Goal: Task Accomplishment & Management: Use online tool/utility

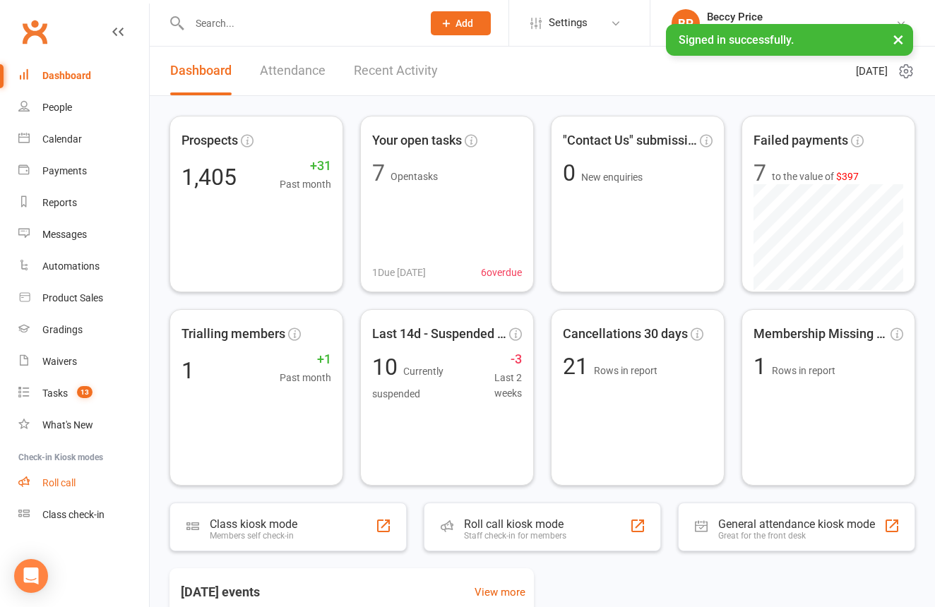
click at [59, 481] on div "Roll call" at bounding box center [58, 482] width 33 height 11
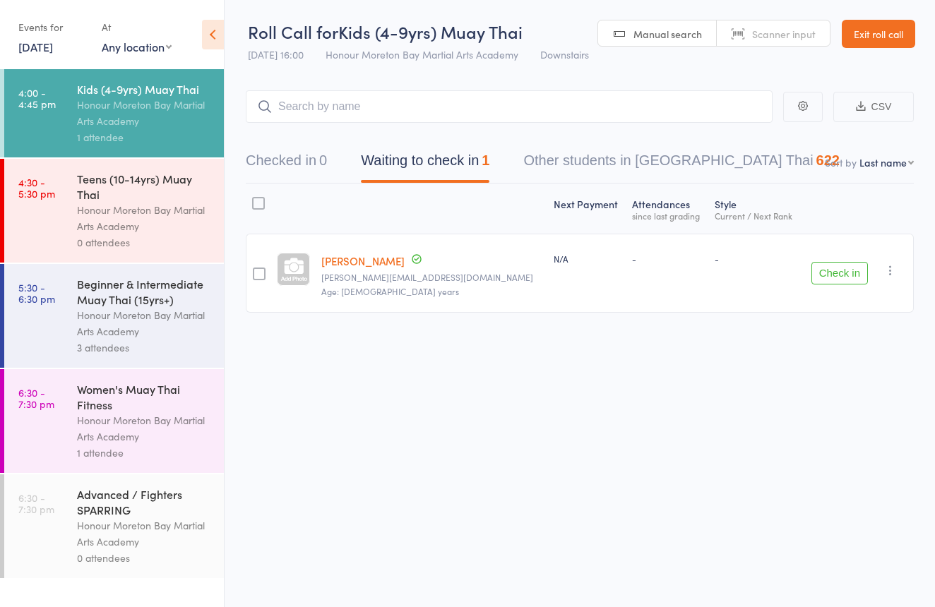
click at [761, 29] on span "Scanner input" at bounding box center [784, 34] width 64 height 14
click at [733, 23] on link "Scanner input" at bounding box center [773, 33] width 113 height 27
click at [290, 147] on button "Checked in 0" at bounding box center [286, 163] width 81 height 37
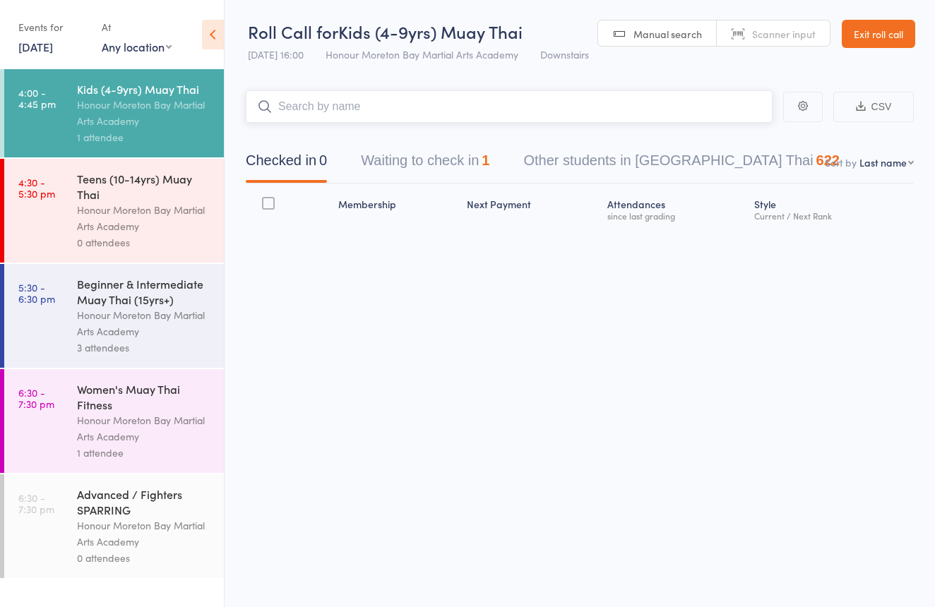
click at [290, 152] on button "Checked in 0" at bounding box center [286, 163] width 81 height 37
type input "0963"
click at [365, 130] on div "[PERSON_NAME] (white belt) cufari" at bounding box center [352, 137] width 188 height 16
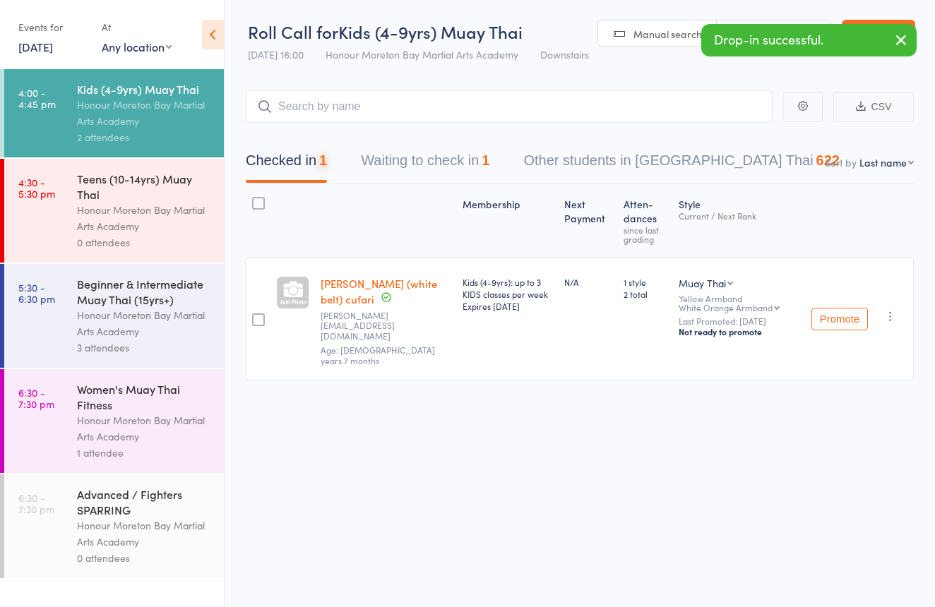
click at [801, 28] on div "Drop-in successful." at bounding box center [808, 40] width 215 height 32
click at [440, 155] on button "Waiting to check in 1" at bounding box center [425, 163] width 129 height 37
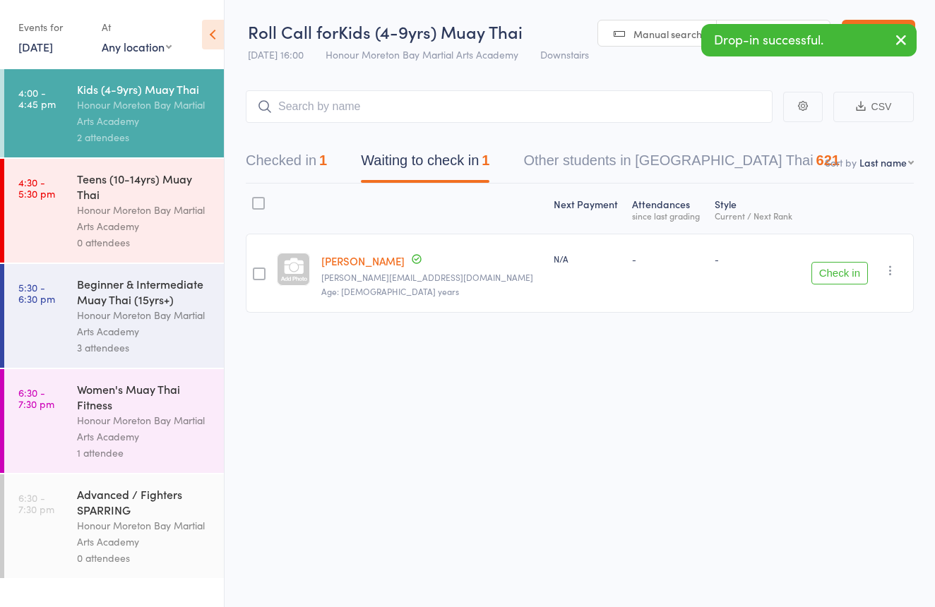
click at [307, 172] on button "Checked in 1" at bounding box center [286, 163] width 81 height 37
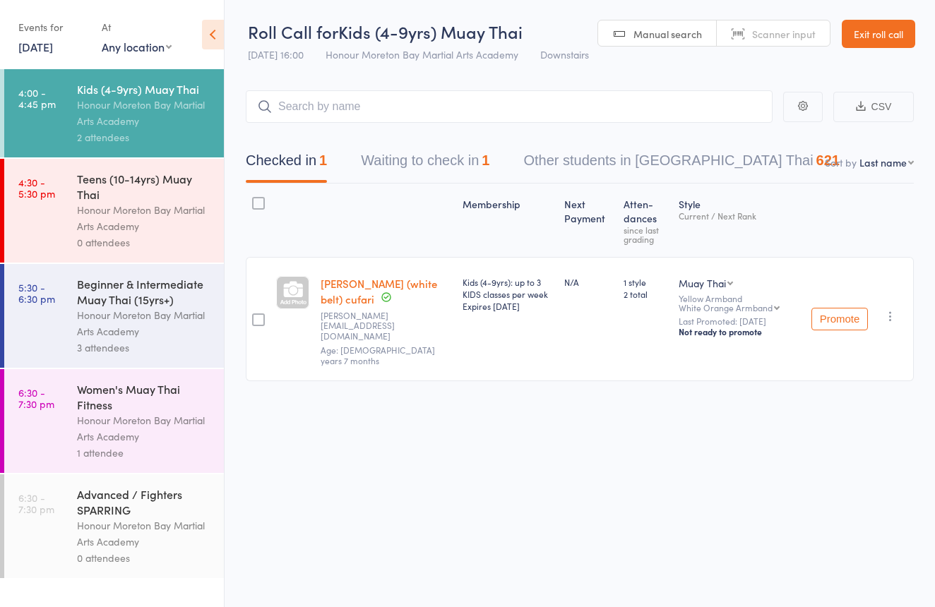
click at [406, 153] on button "Waiting to check in 1" at bounding box center [425, 163] width 129 height 37
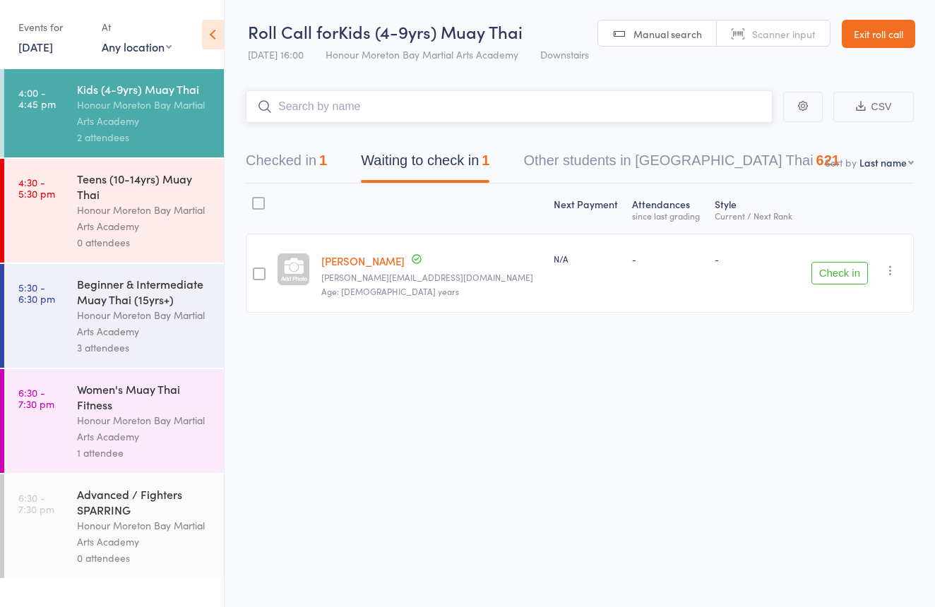
click at [394, 104] on input "search" at bounding box center [509, 106] width 527 height 32
type input "addy"
click at [377, 132] on div "Addyson Murphy Drop in" at bounding box center [508, 136] width 525 height 32
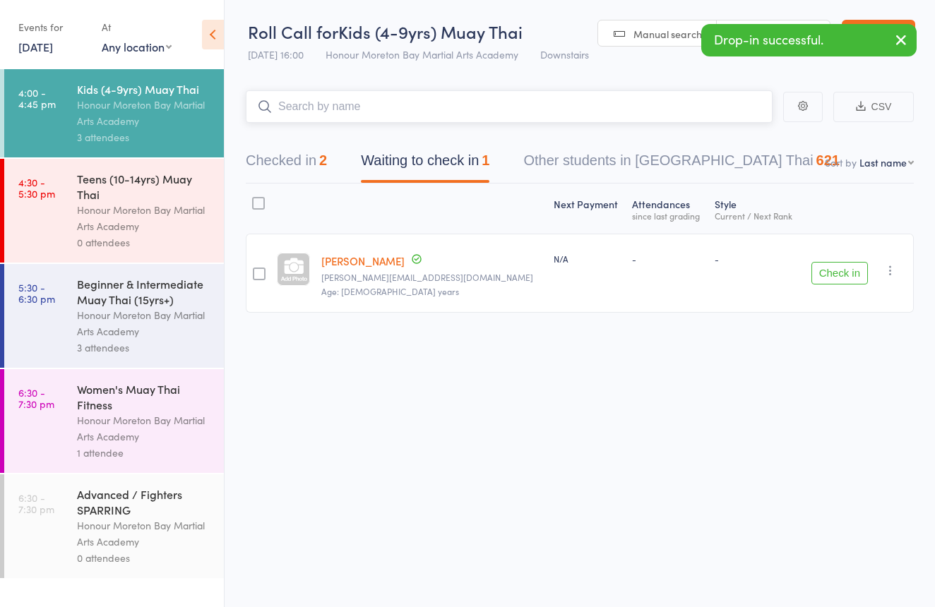
click at [257, 153] on button "Checked in 2" at bounding box center [286, 163] width 81 height 37
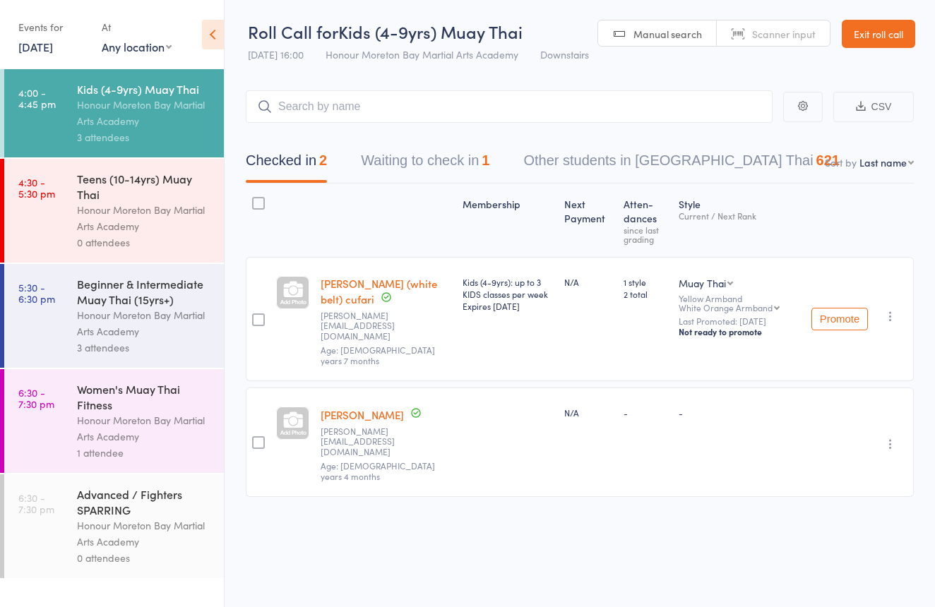
click at [792, 35] on span "Scanner input" at bounding box center [784, 34] width 64 height 14
click at [622, 23] on link "Manual search" at bounding box center [657, 33] width 119 height 27
click at [784, 25] on link "Scanner input" at bounding box center [773, 33] width 113 height 27
click at [109, 190] on div "Teens (10-14yrs) Muay Thai" at bounding box center [144, 186] width 135 height 31
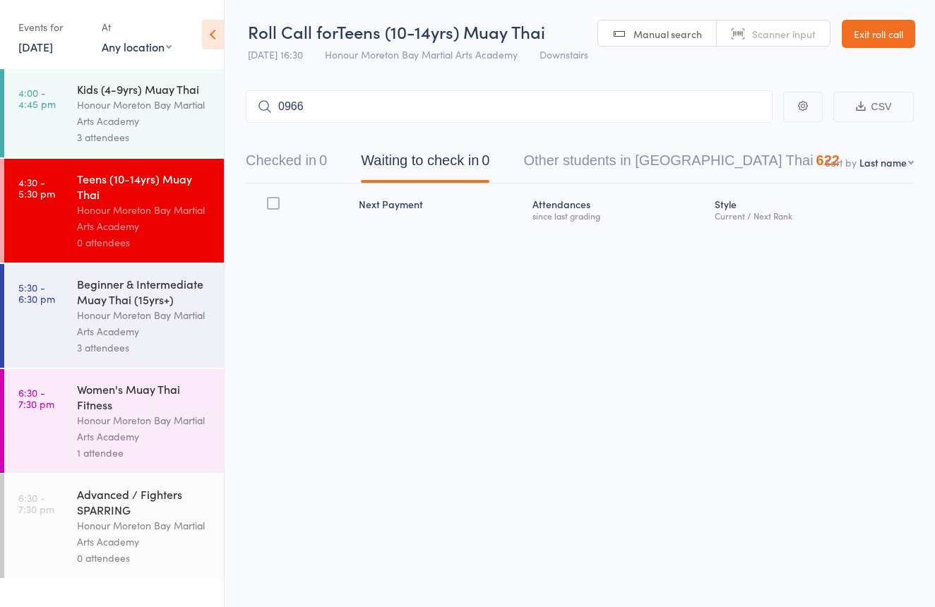
type input "0966"
click at [732, 147] on link "Drop in" at bounding box center [736, 137] width 46 height 22
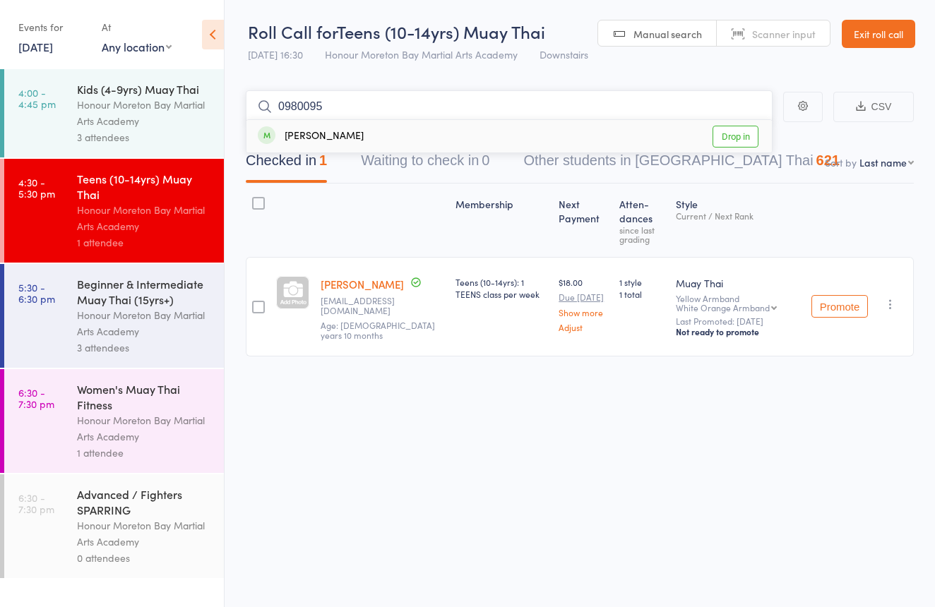
type input "09800951"
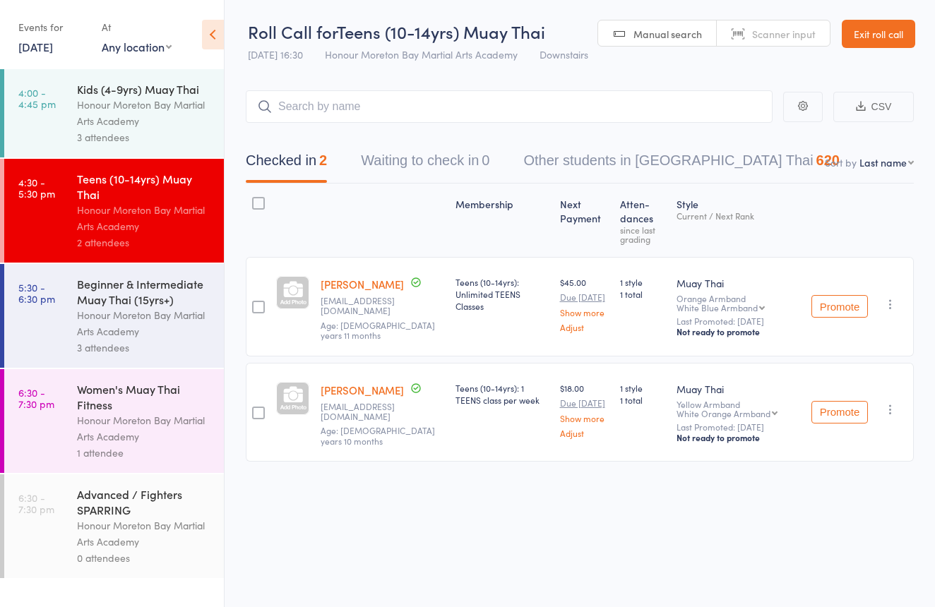
click at [891, 26] on link "Exit roll call" at bounding box center [878, 34] width 73 height 28
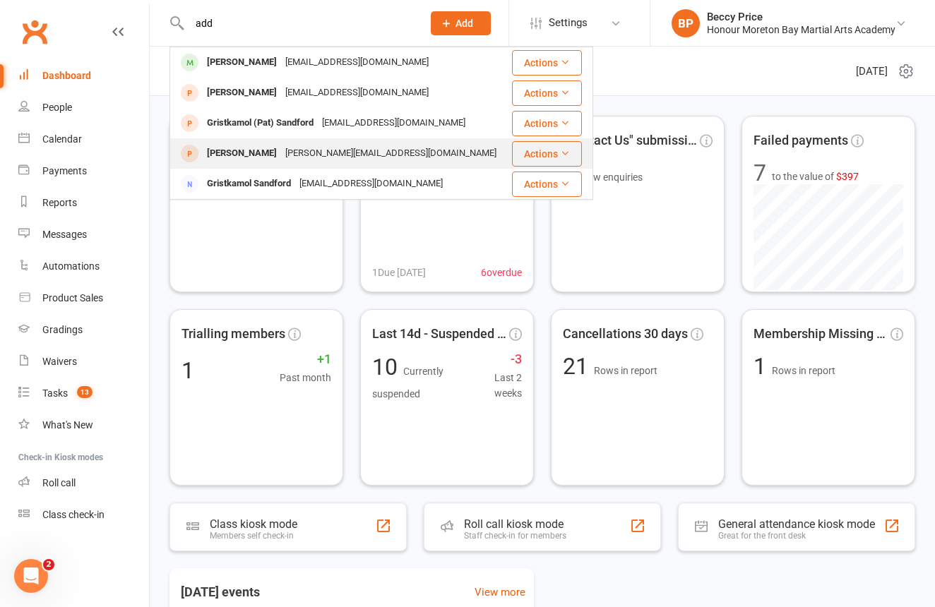
type input "add"
click at [288, 150] on div "[PERSON_NAME][EMAIL_ADDRESS][DOMAIN_NAME]" at bounding box center [391, 153] width 220 height 20
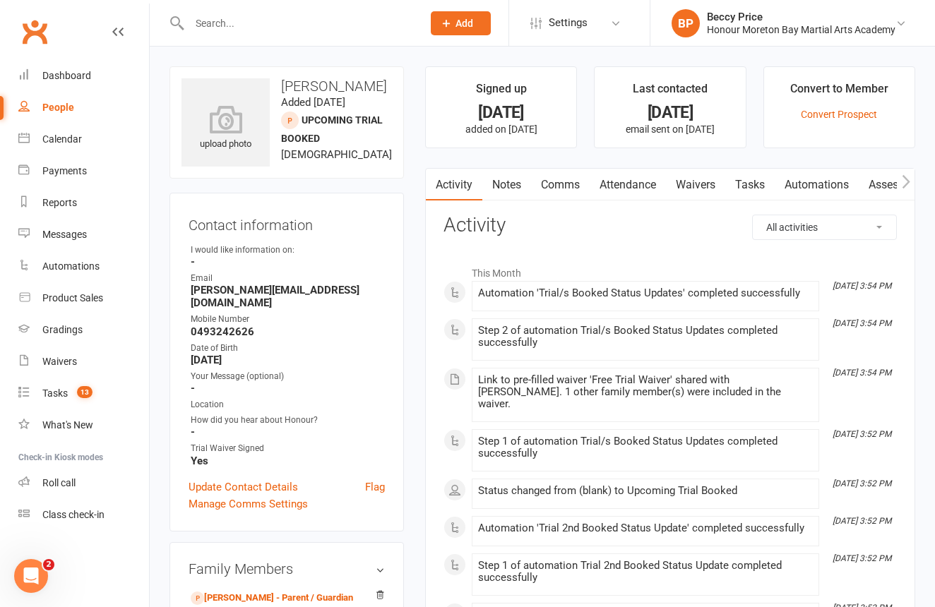
click at [908, 178] on icon "button" at bounding box center [906, 181] width 8 height 15
click at [587, 181] on link "Attendance" at bounding box center [597, 185] width 76 height 32
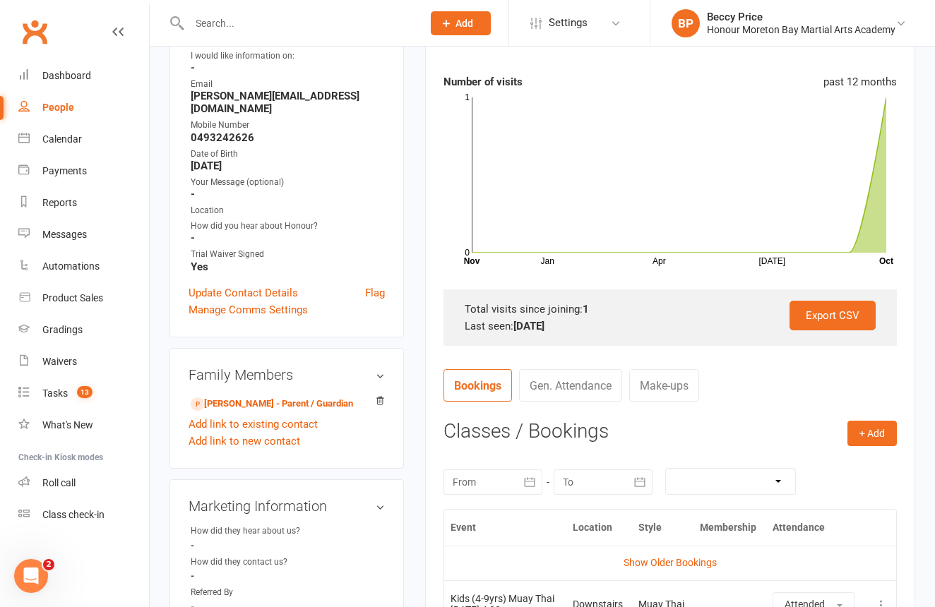
scroll to position [194, 0]
click at [864, 429] on button "+ Add" at bounding box center [872, 433] width 49 height 25
click at [812, 455] on link "Book Event" at bounding box center [826, 465] width 140 height 28
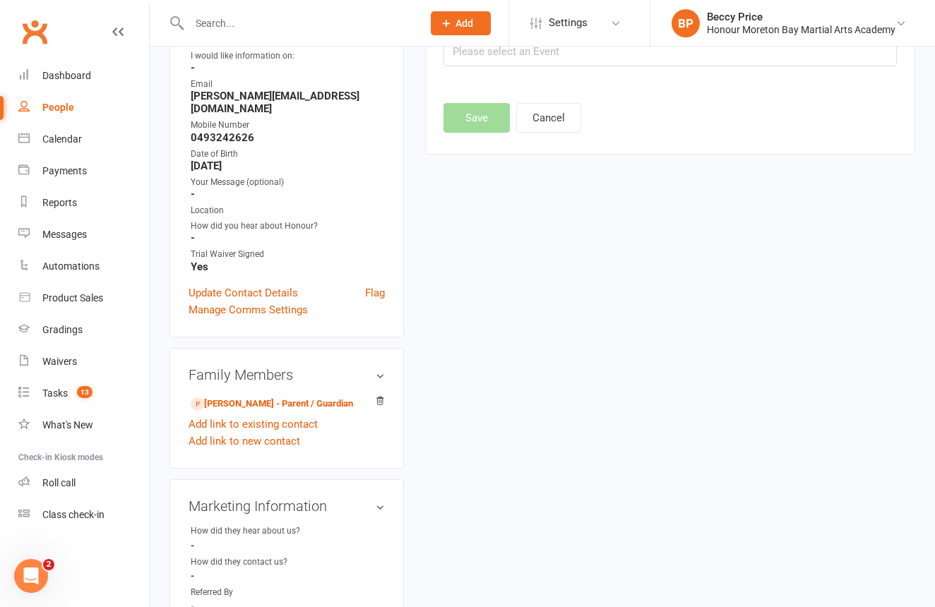
scroll to position [97, 0]
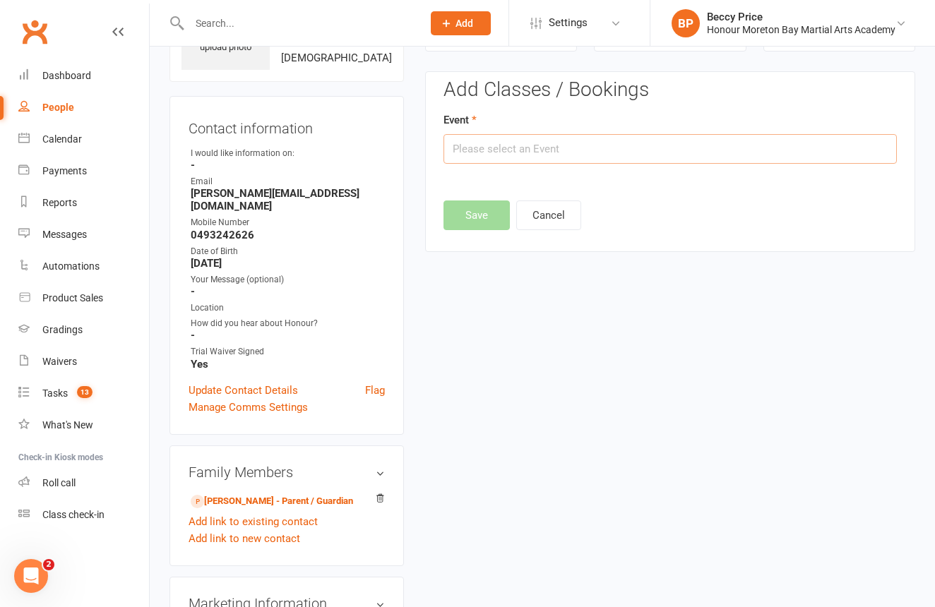
click at [535, 150] on input "text" at bounding box center [670, 149] width 453 height 30
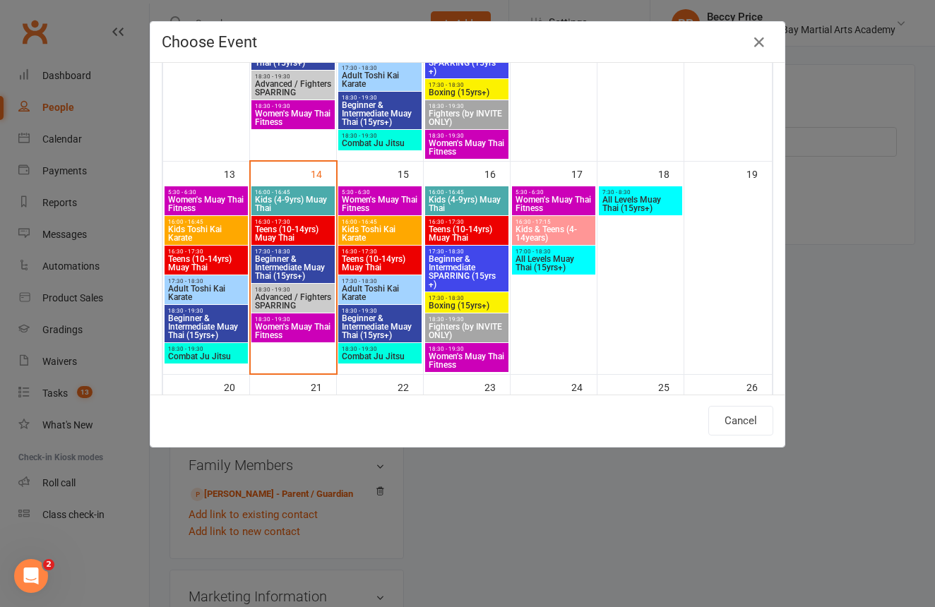
scroll to position [428, 0]
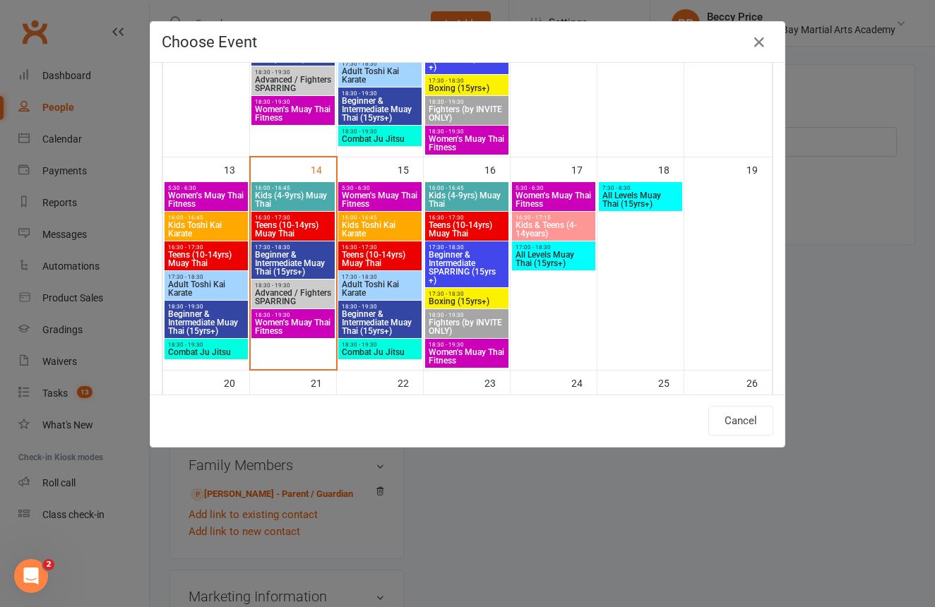
click at [540, 223] on span "Kids & Teens (4-14years)" at bounding box center [554, 229] width 78 height 17
type input "Kids & Teens (4-14years) - Oct 17, 2025 4:30:00 PM"
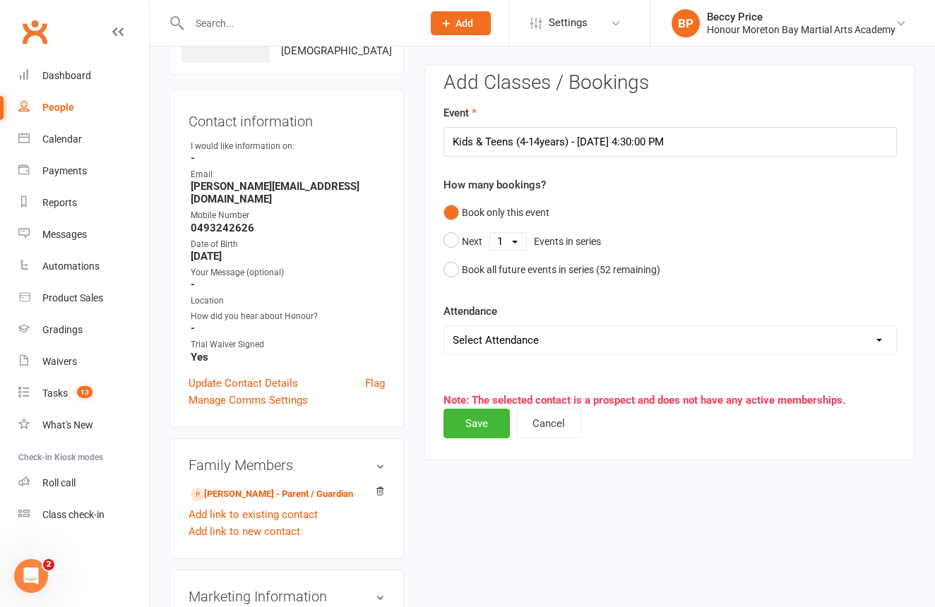
click at [469, 419] on button "Save" at bounding box center [477, 424] width 66 height 30
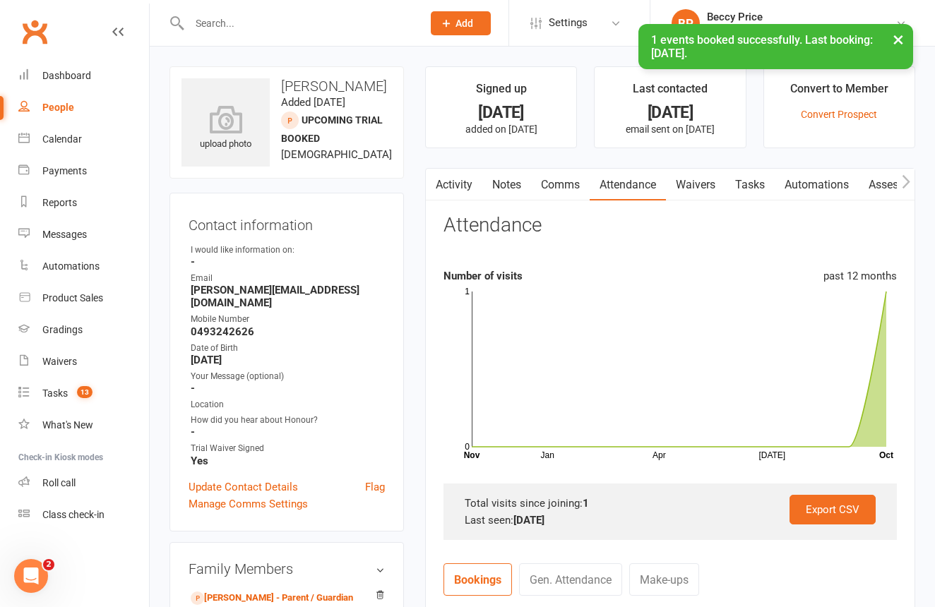
scroll to position [0, 0]
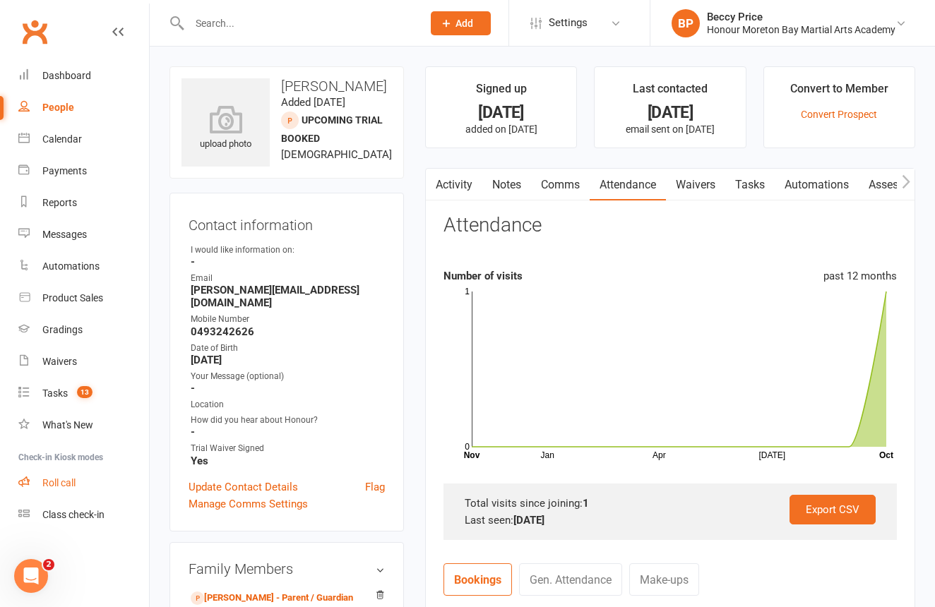
click at [62, 476] on link "Roll call" at bounding box center [83, 484] width 131 height 32
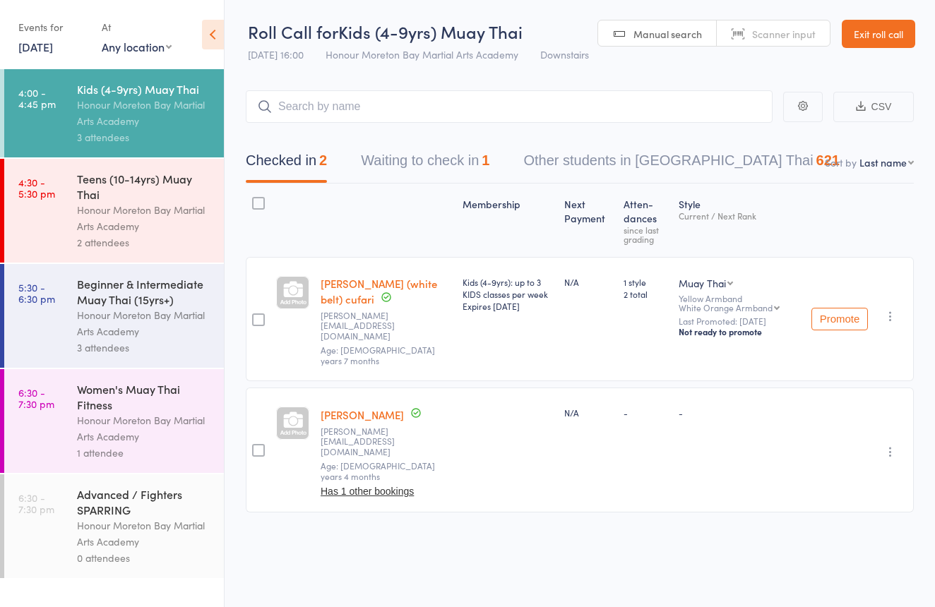
click at [165, 198] on div "Teens (10-14yrs) Muay Thai" at bounding box center [144, 186] width 135 height 31
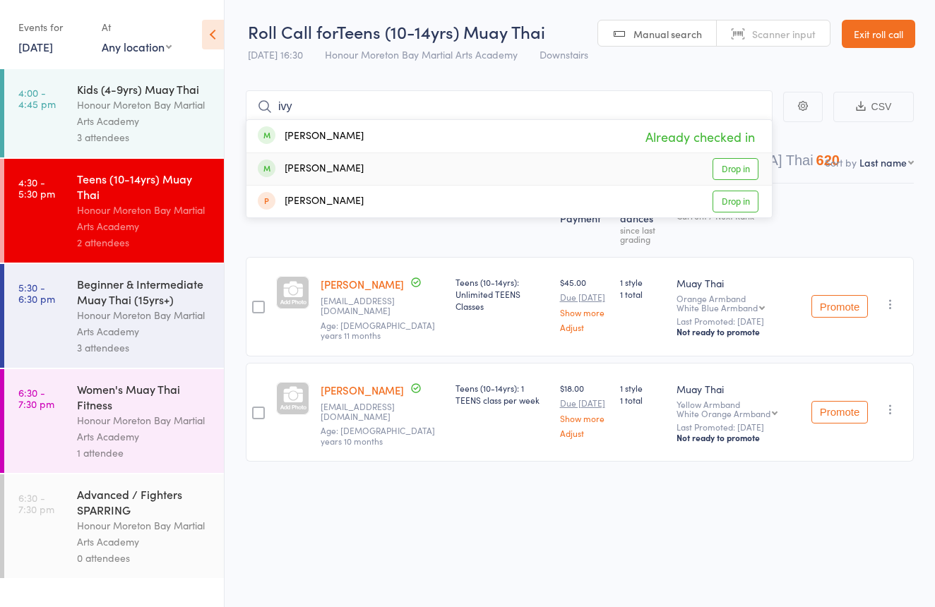
type input "ivy"
click at [537, 175] on div "Ivy Cuthbertson Drop in" at bounding box center [508, 169] width 525 height 32
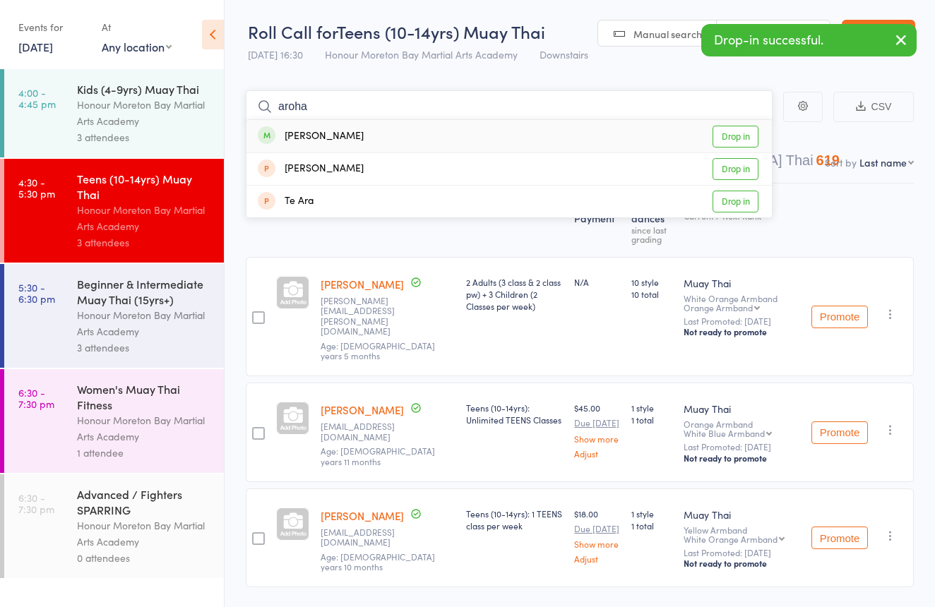
type input "aloha"
drag, startPoint x: 616, startPoint y: 143, endPoint x: 440, endPoint y: 126, distance: 176.7
click at [440, 126] on div "Aroha Jessica Roycroft Drop in" at bounding box center [508, 136] width 525 height 32
type input "cruz"
click at [352, 136] on div "Cruz Walker Drop in" at bounding box center [508, 136] width 525 height 32
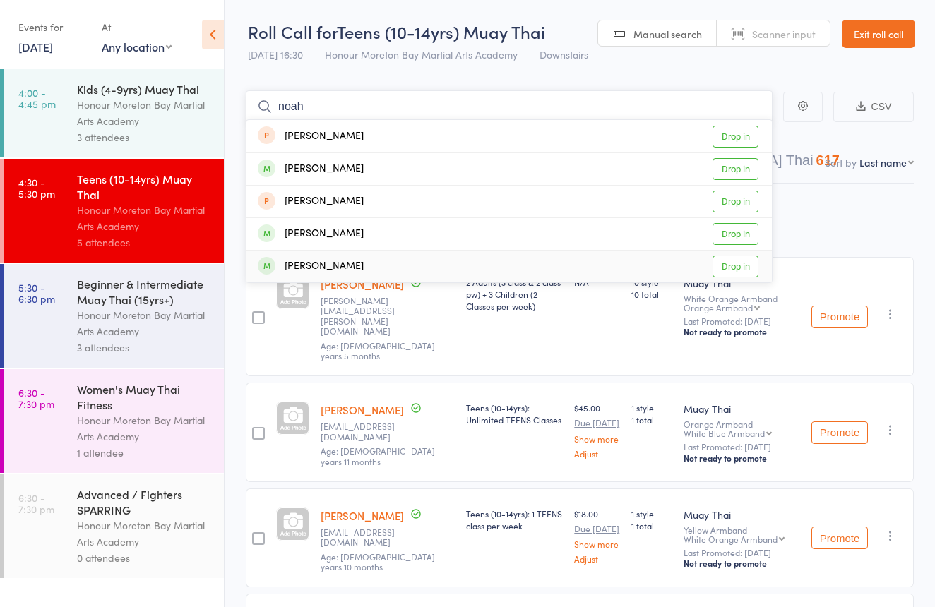
type input "noah"
click at [464, 273] on div "Noah Armistead Drop in" at bounding box center [508, 267] width 525 height 32
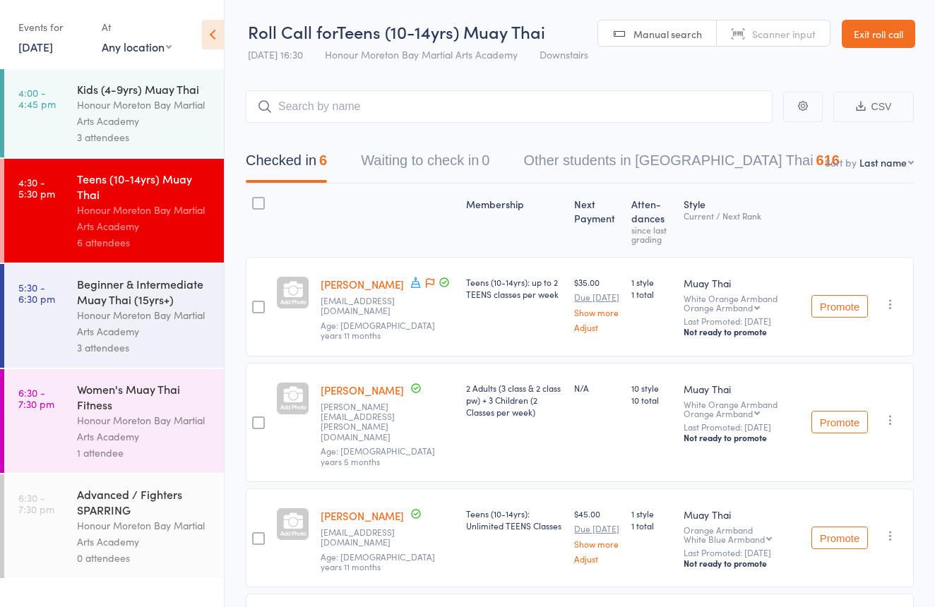
click at [145, 347] on div "3 attendees" at bounding box center [144, 348] width 135 height 16
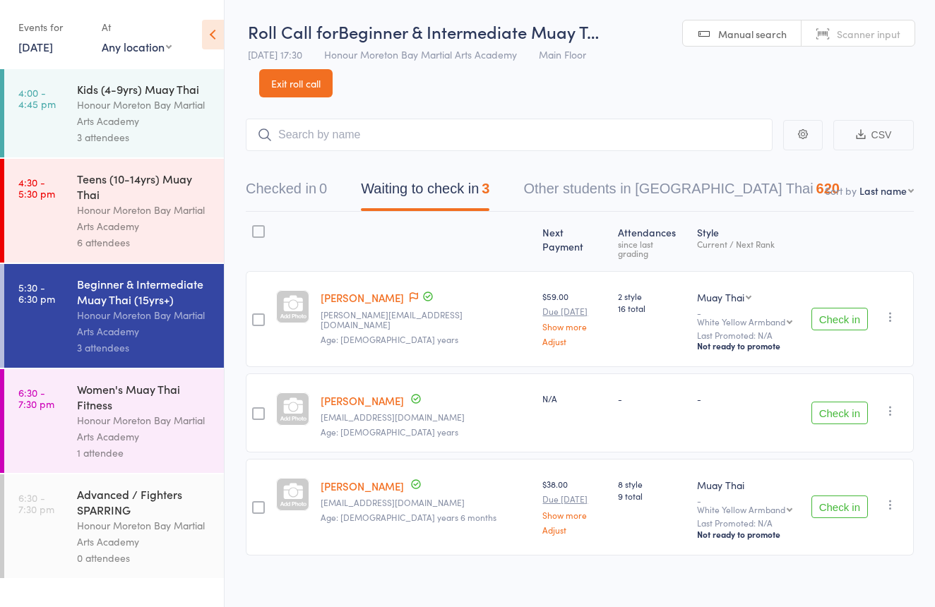
click at [291, 188] on button "Checked in 0" at bounding box center [286, 192] width 81 height 37
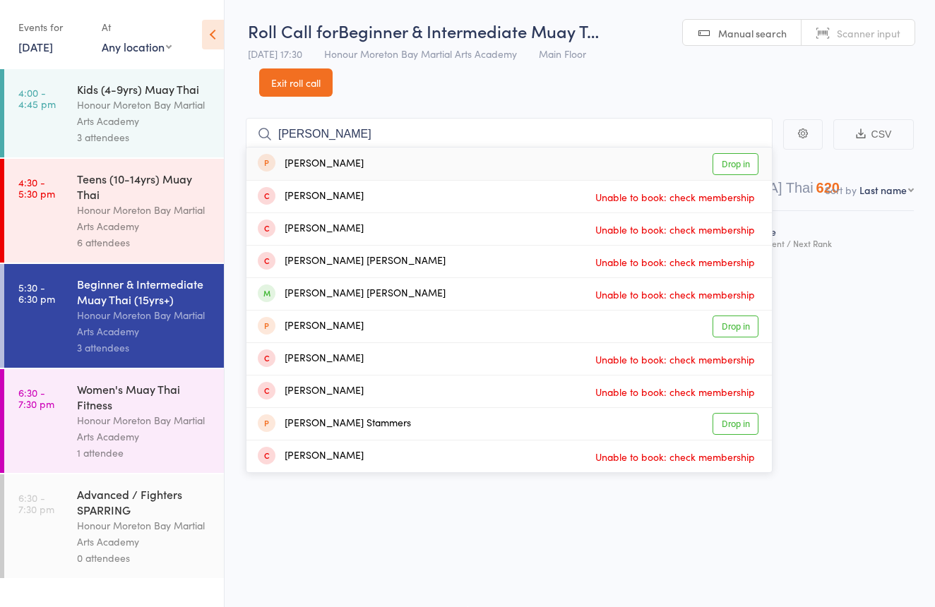
scroll to position [5, 0]
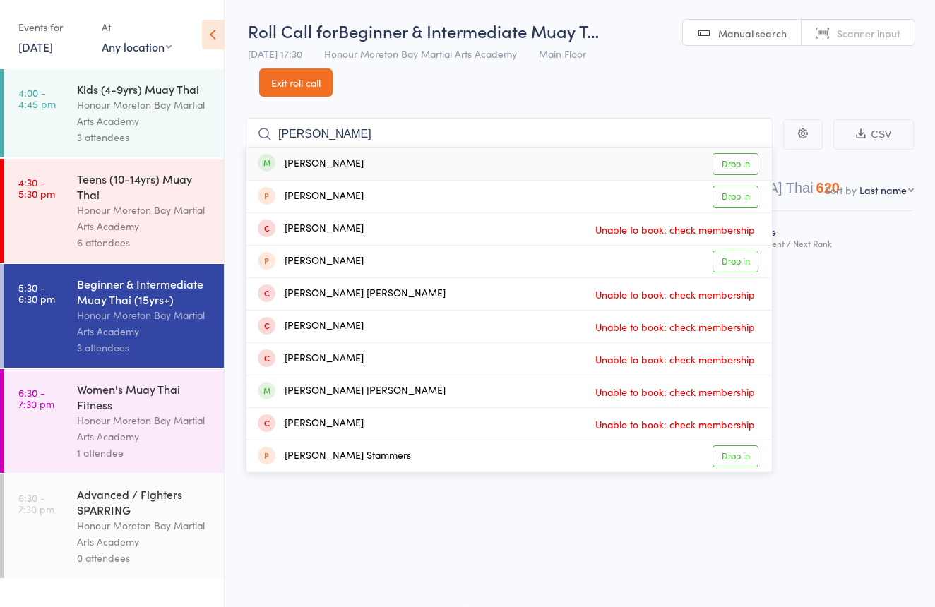
type input "Cooper hu"
click at [532, 161] on div "Cooper Humphrey Drop in" at bounding box center [508, 164] width 525 height 32
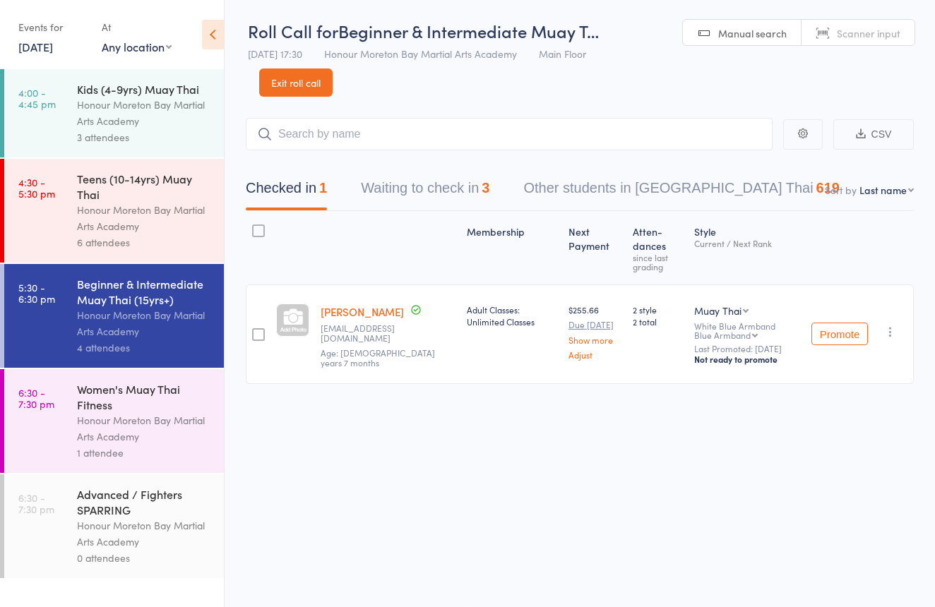
scroll to position [9, 0]
click at [878, 20] on link "Scanner input" at bounding box center [858, 33] width 113 height 27
type input "2358285"
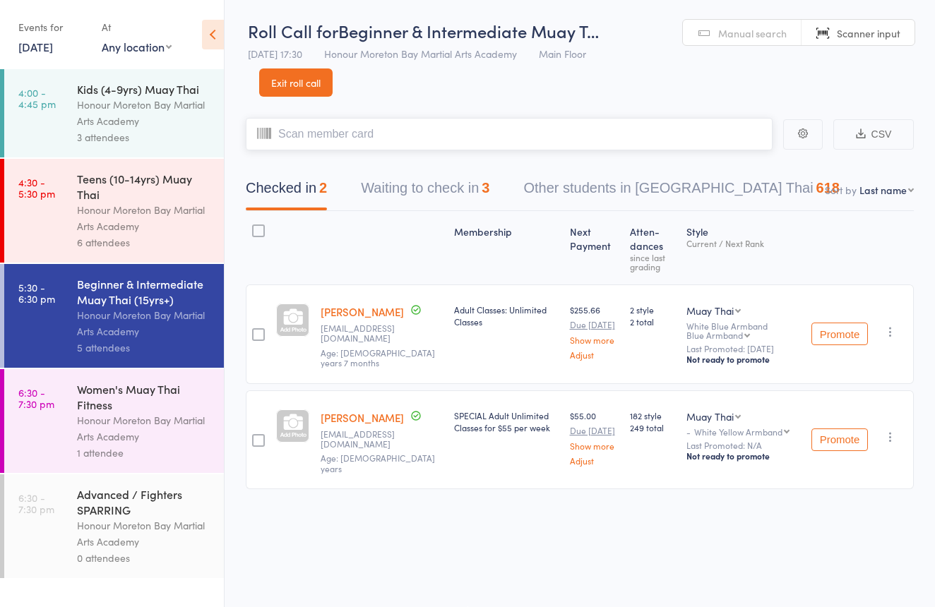
paste input "243536"
type input "243536"
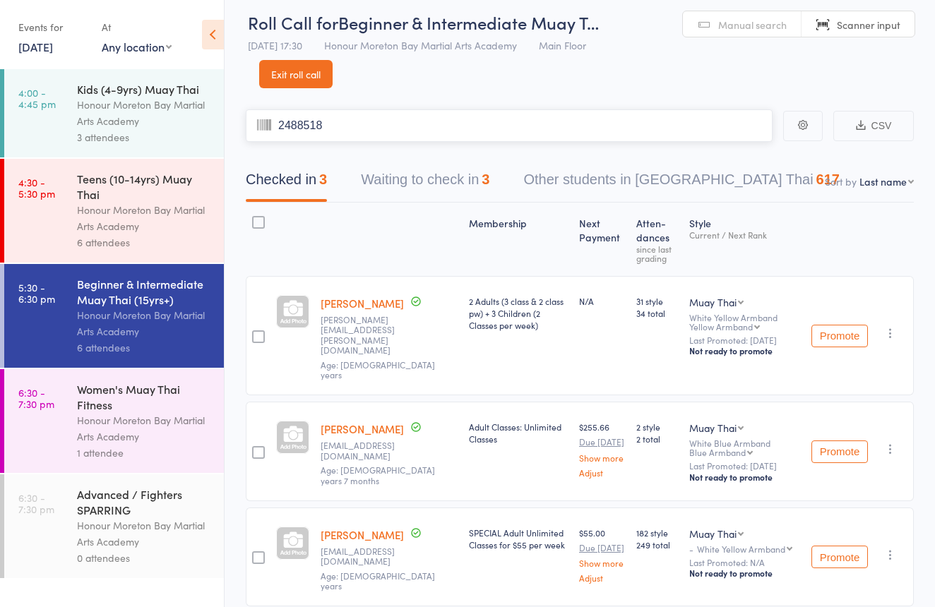
type input "2488518"
click at [304, 76] on link "Exit roll call" at bounding box center [295, 74] width 73 height 28
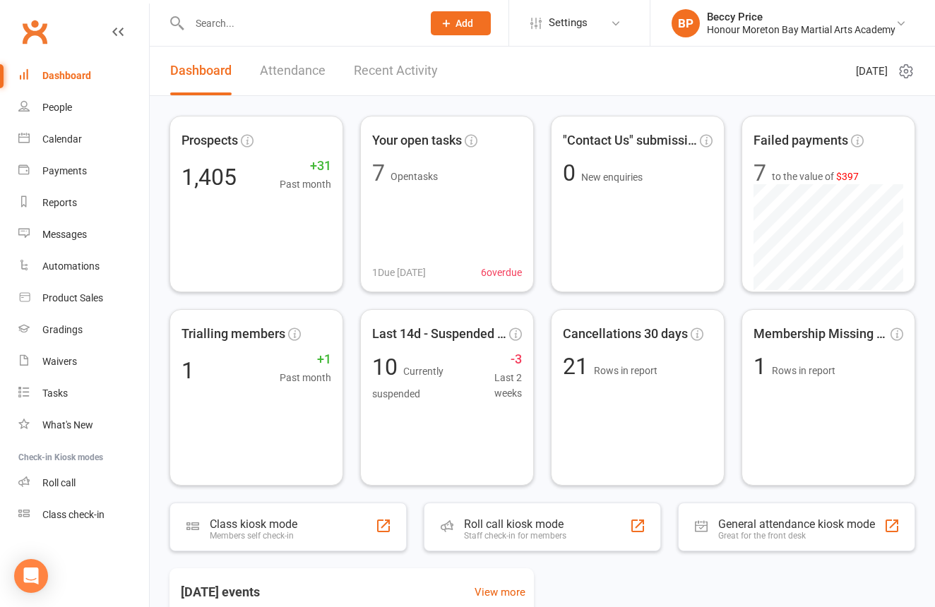
click at [340, 26] on input "text" at bounding box center [298, 23] width 227 height 20
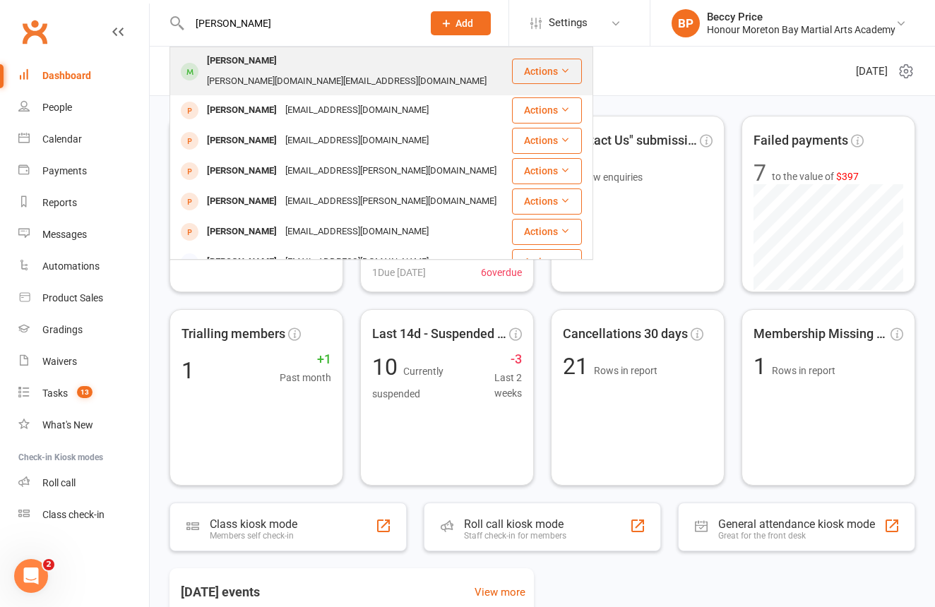
type input "Jeff m"
click at [299, 71] on div "jeffers.mc@gmail.com" at bounding box center [347, 81] width 288 height 20
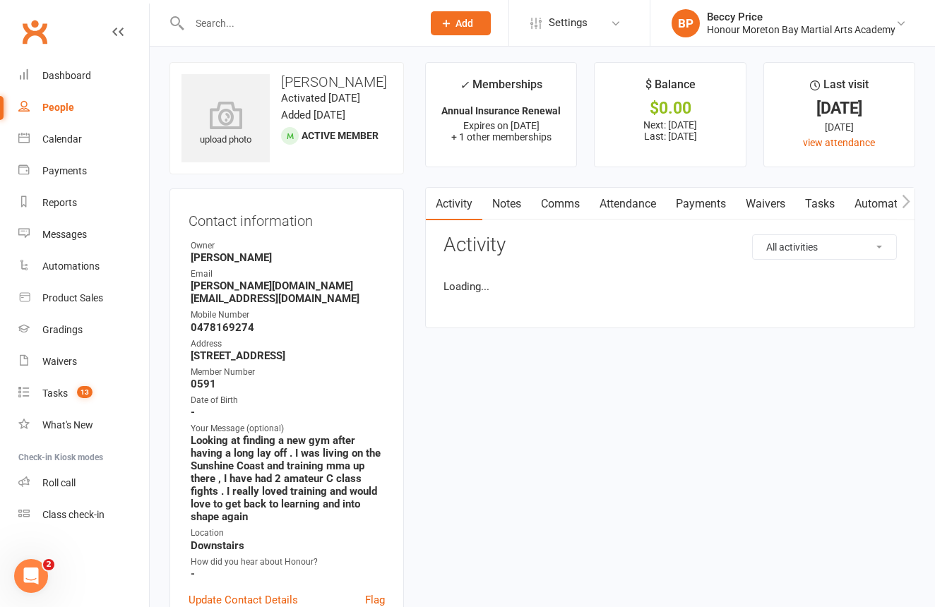
scroll to position [1, 1]
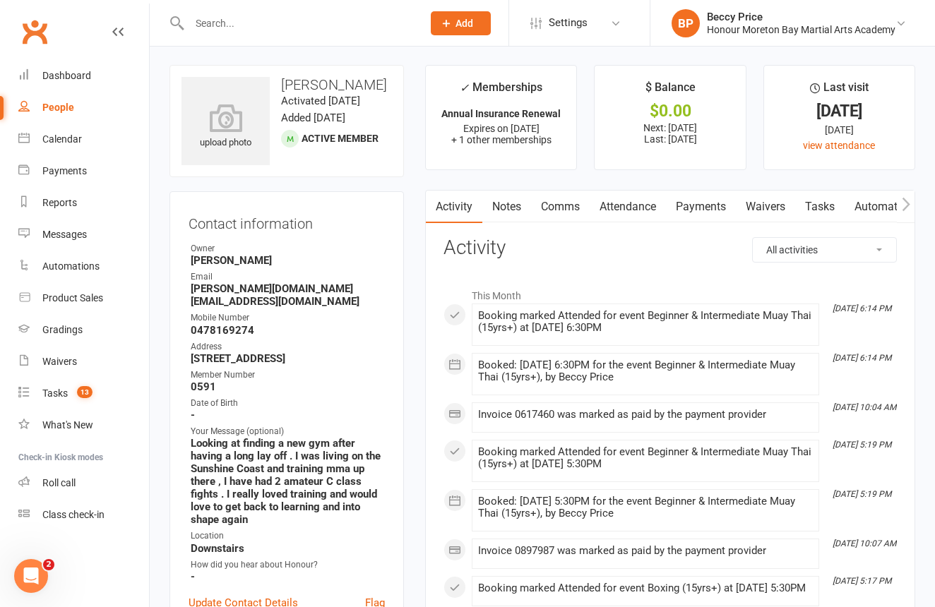
click at [895, 203] on link "Automations" at bounding box center [887, 207] width 84 height 32
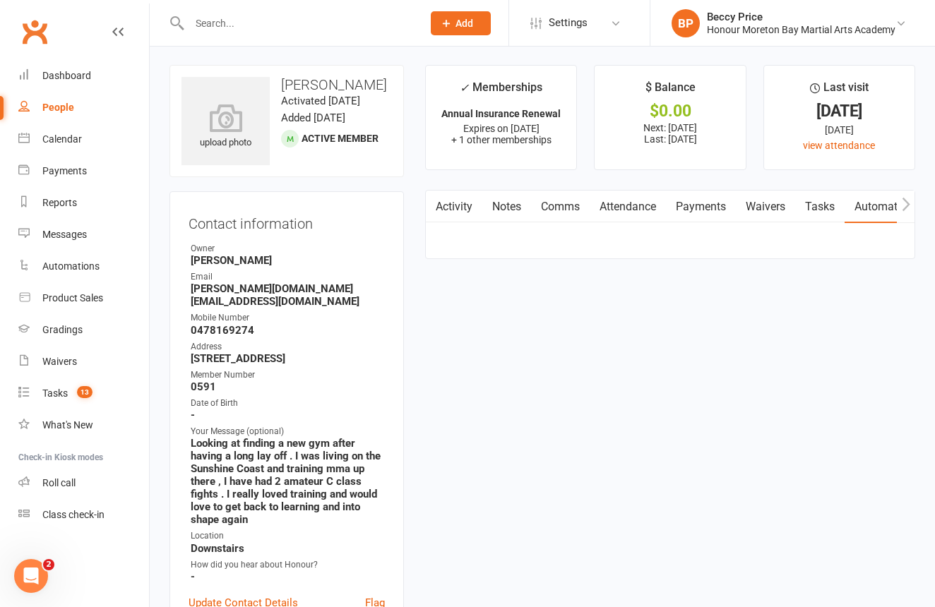
scroll to position [1, 0]
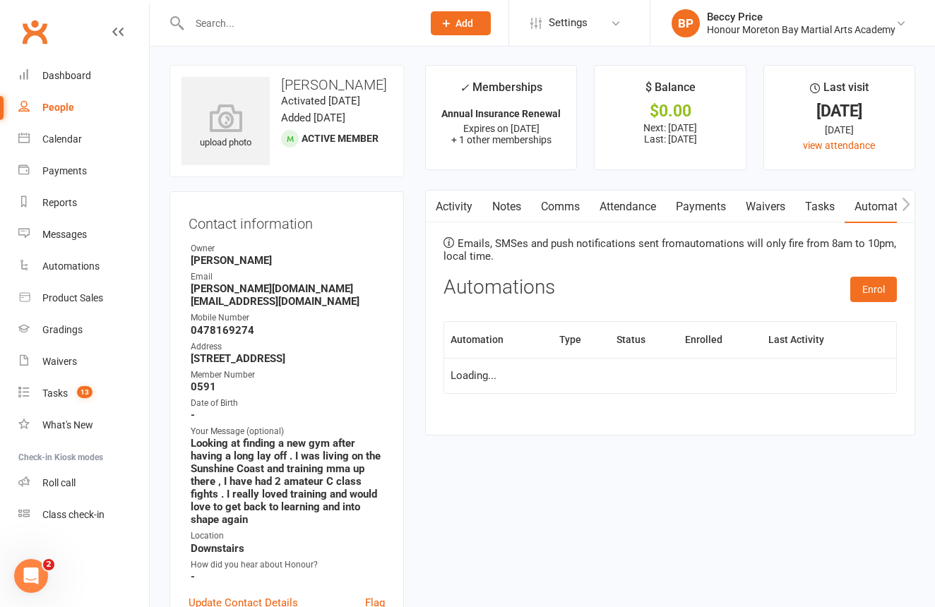
click at [909, 201] on icon "button" at bounding box center [906, 204] width 8 height 15
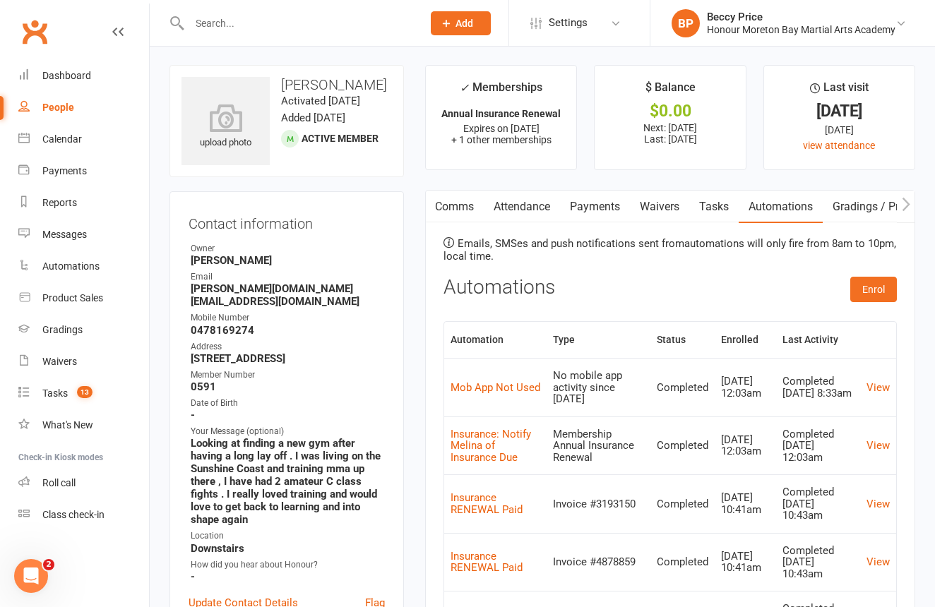
click at [908, 201] on icon "button" at bounding box center [906, 203] width 8 height 13
click at [888, 201] on link "Mobile App" at bounding box center [888, 207] width 76 height 32
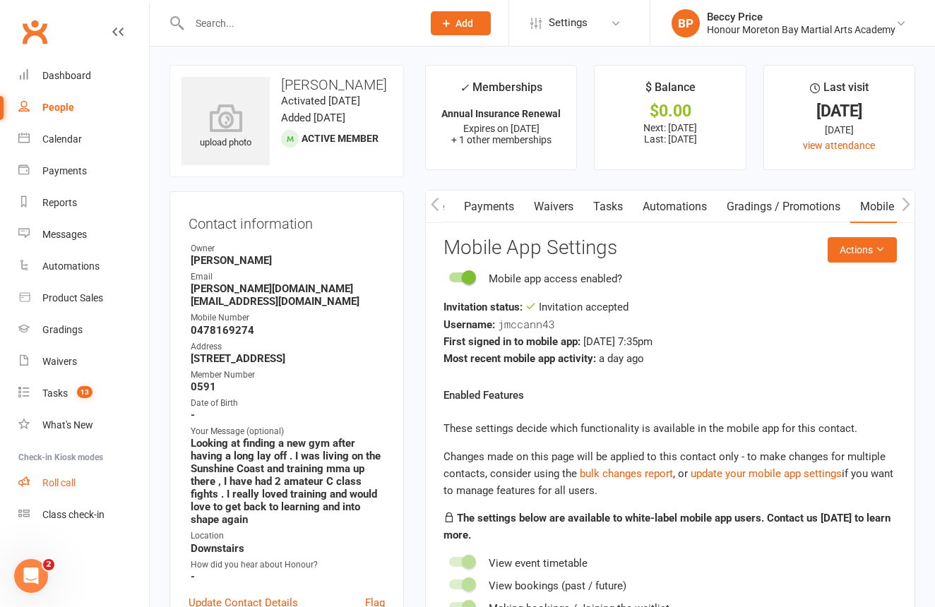
click at [72, 486] on div "Roll call" at bounding box center [58, 482] width 33 height 11
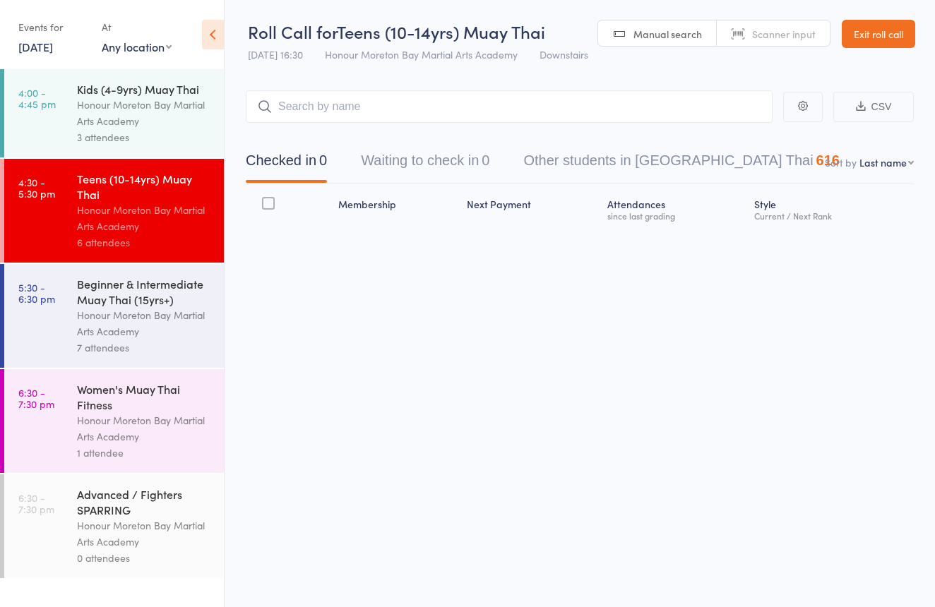
click at [167, 332] on div "Honour Moreton Bay Martial Arts Academy" at bounding box center [144, 323] width 135 height 32
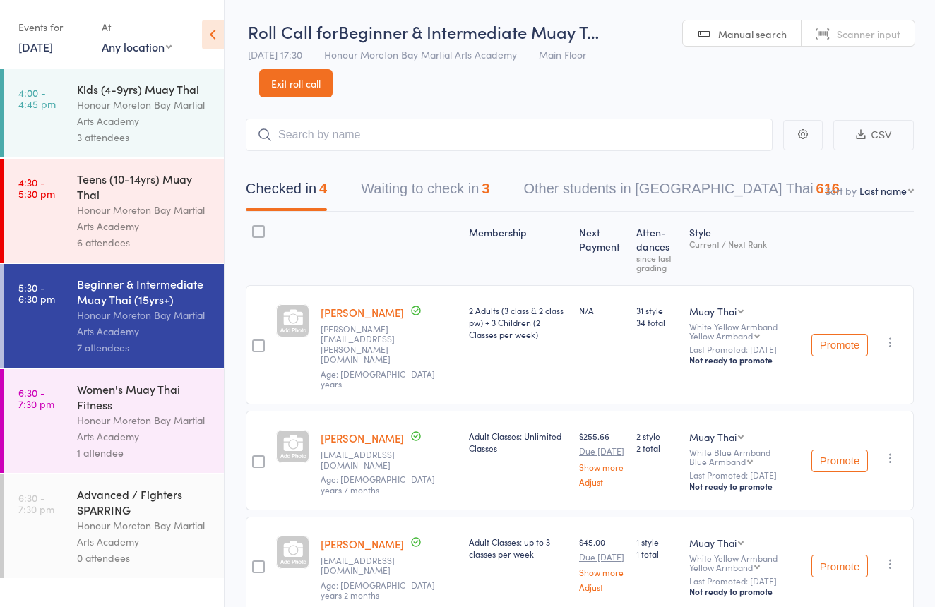
click at [872, 23] on link "Scanner input" at bounding box center [858, 33] width 113 height 27
type input "0591"
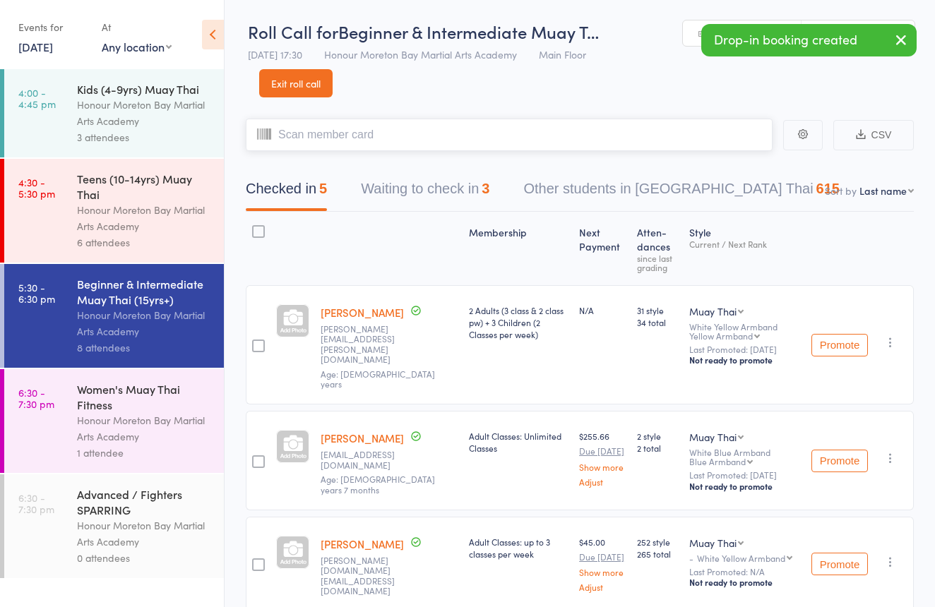
scroll to position [2, 0]
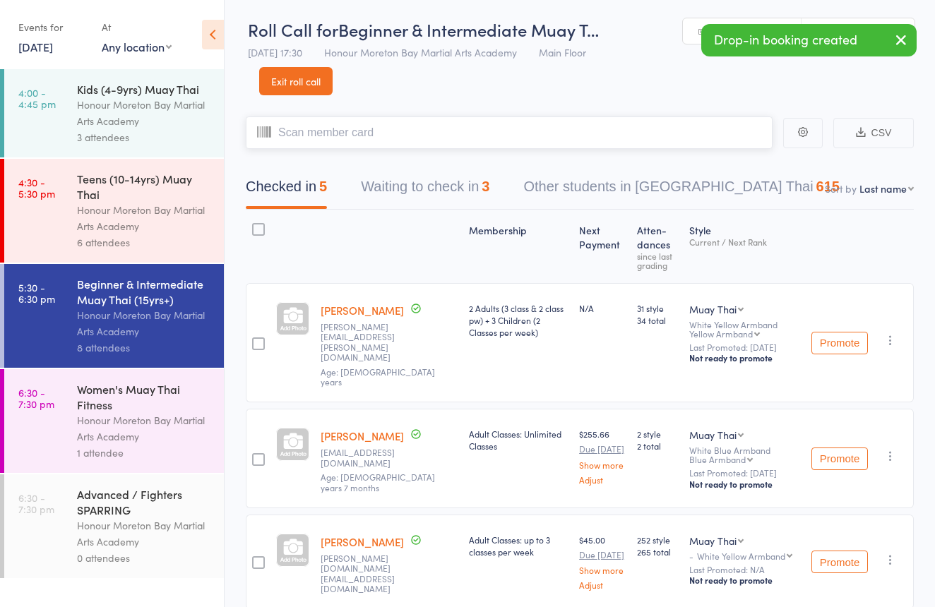
click at [498, 186] on div "Checked in 5 Waiting to check in 3 Other students in [GEOGRAPHIC_DATA] Thai 615" at bounding box center [543, 190] width 628 height 37
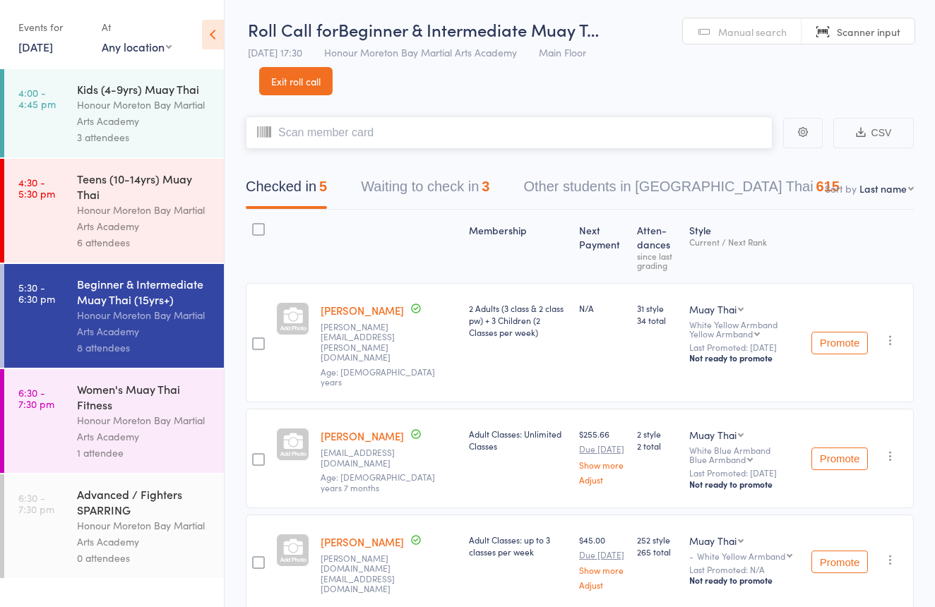
click at [447, 191] on button "Waiting to check in 3" at bounding box center [425, 190] width 129 height 37
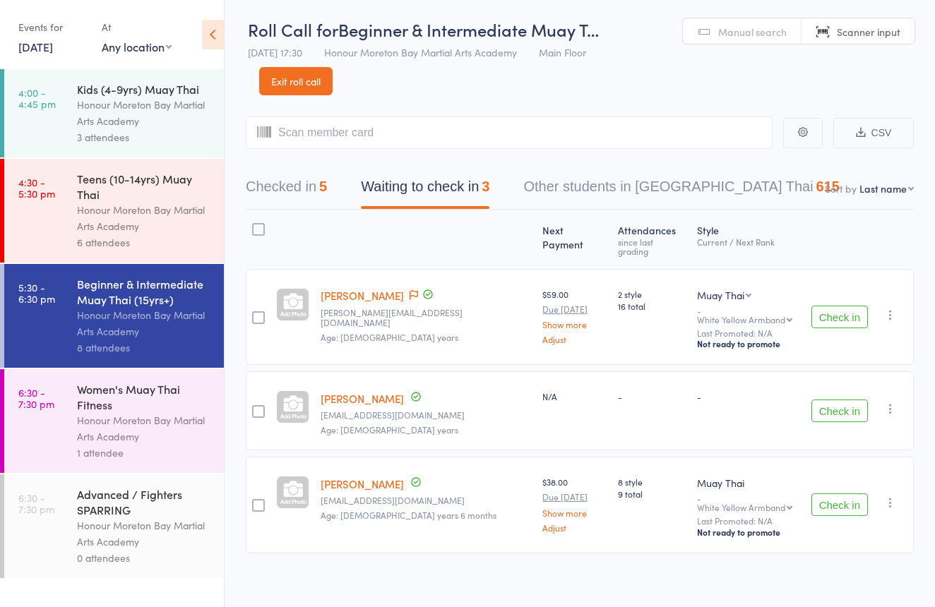
click at [836, 400] on button "Check in" at bounding box center [839, 411] width 57 height 23
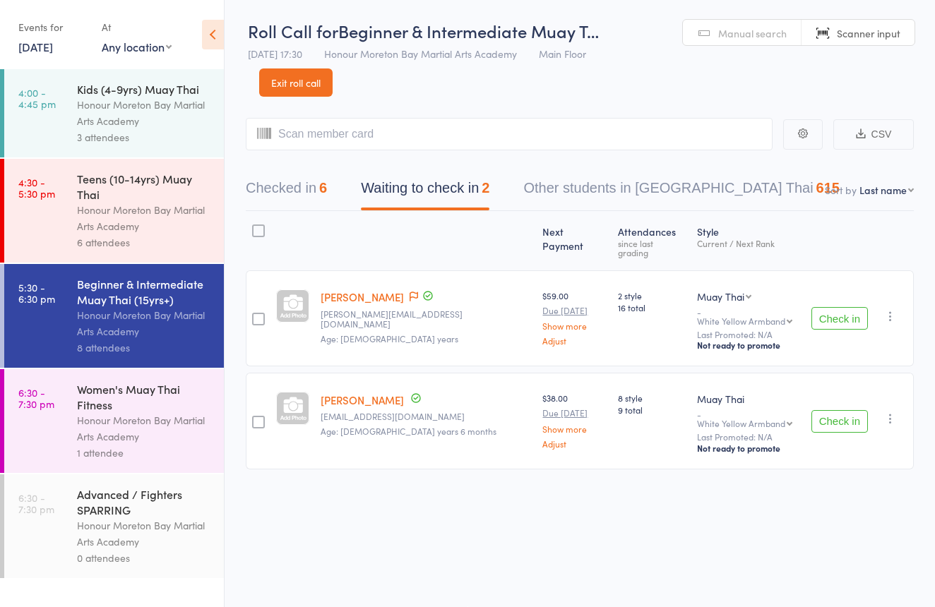
scroll to position [3, 0]
click at [485, 129] on input "search" at bounding box center [509, 134] width 527 height 32
type input "2772342"
type input "2176430"
type input "0558"
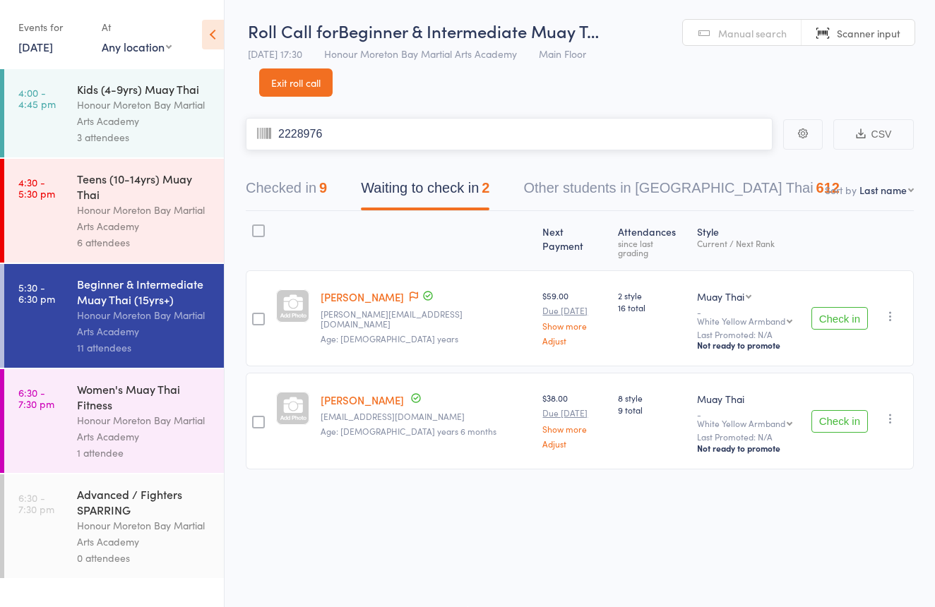
type input "2228976"
type input "2189215"
type input "2411427"
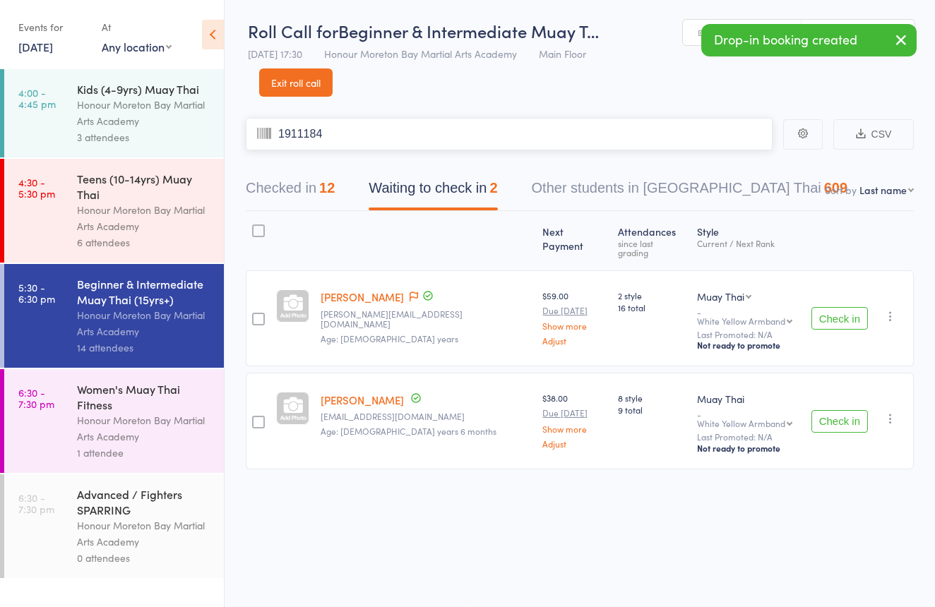
type input "1911184"
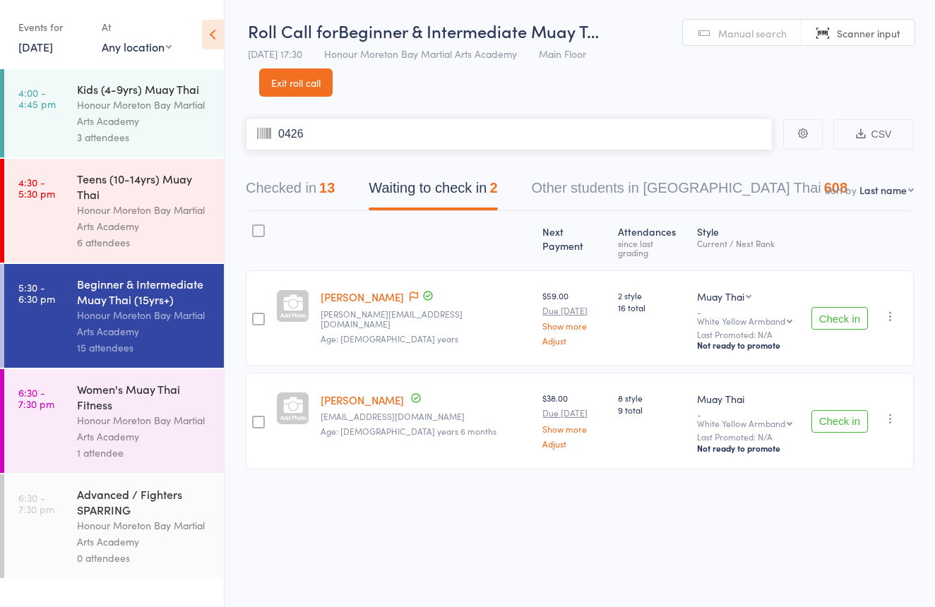
type input "0426"
type input "2450802"
type input "0910"
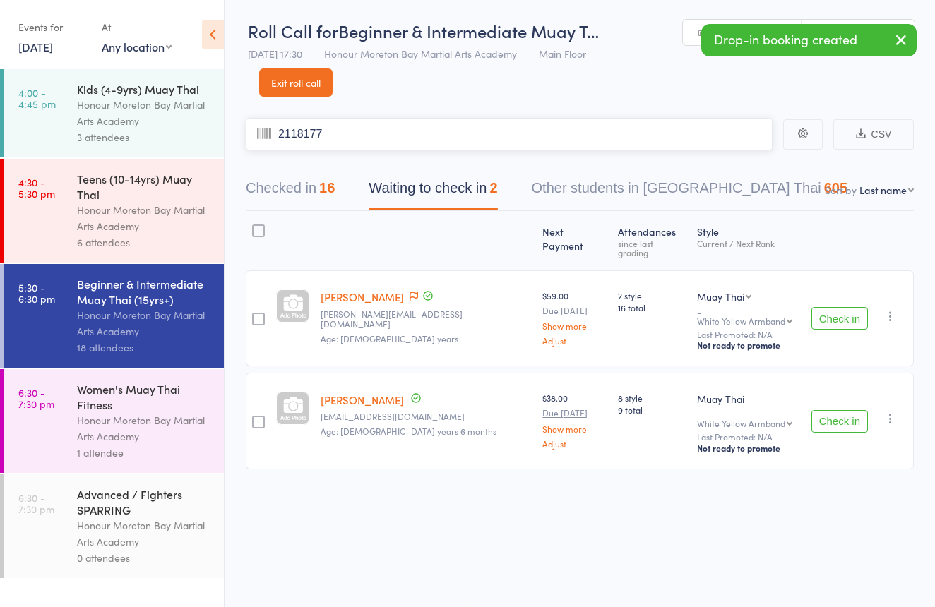
type input "2118177"
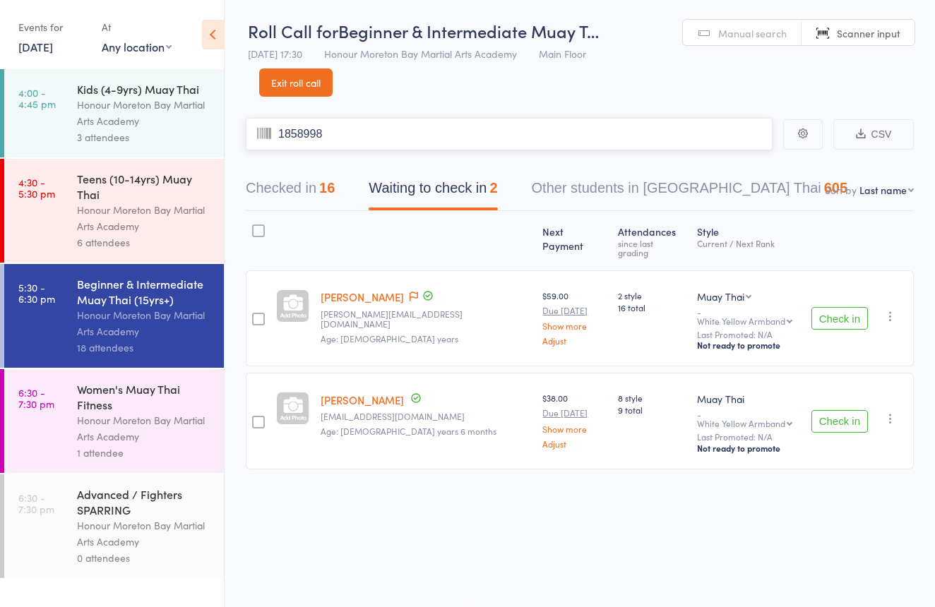
type input "1858998"
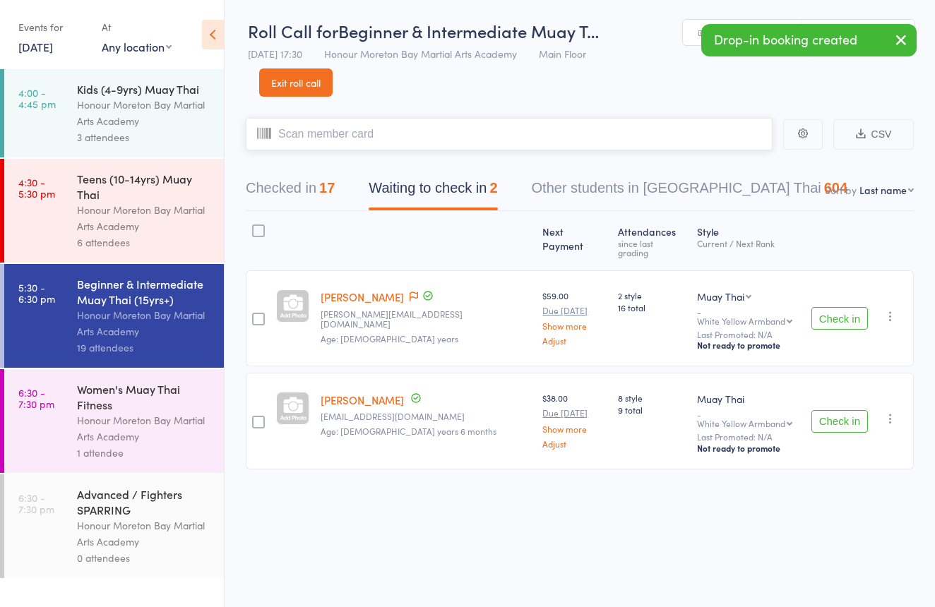
click at [314, 189] on button "Checked in 17" at bounding box center [290, 191] width 89 height 37
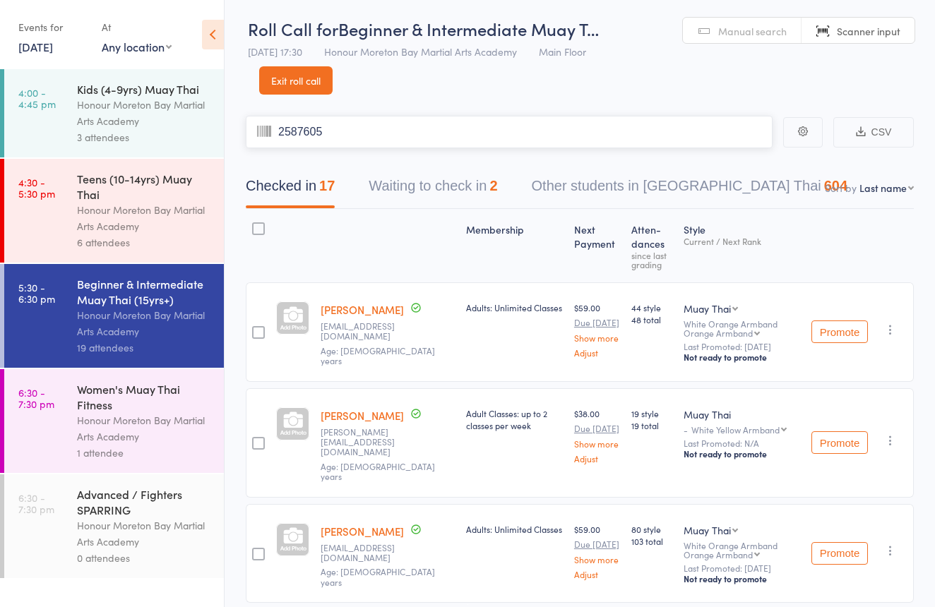
type input "2587605"
type input "2636873"
type input "0322"
type input "2802263"
type input "99999"
